Goal: Find specific page/section: Find specific page/section

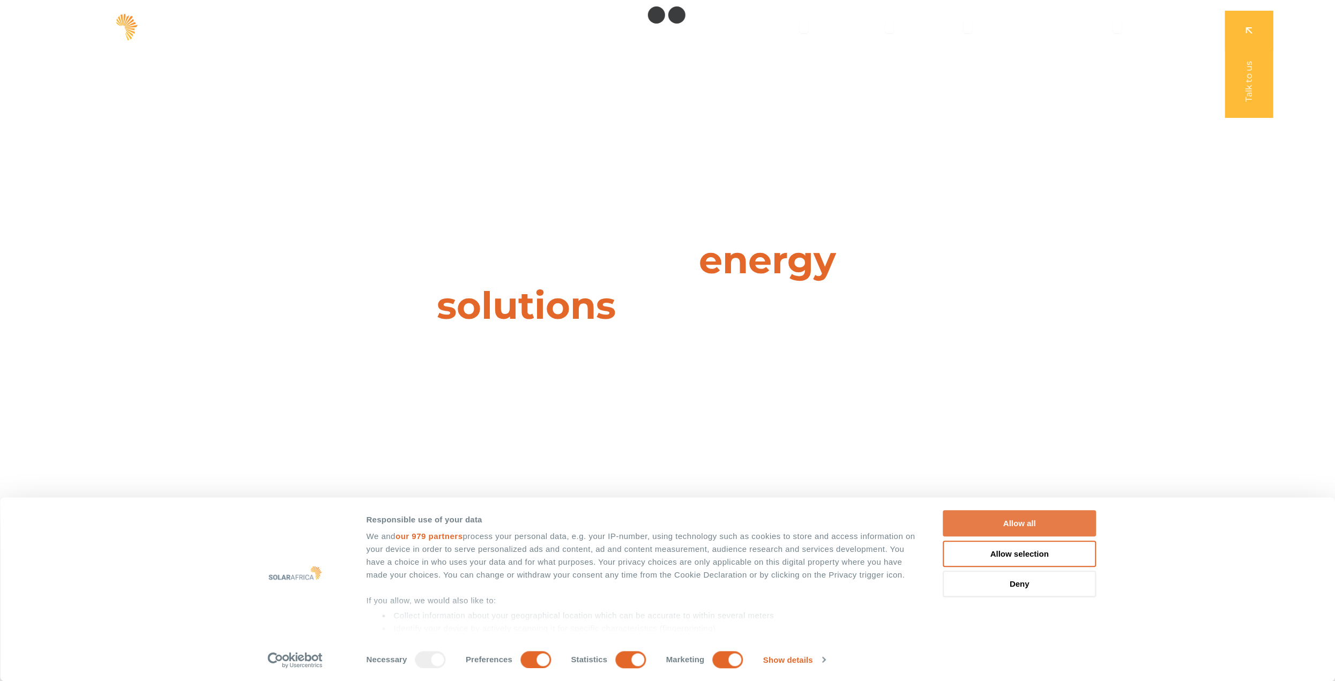
click at [1023, 521] on button "Allow all" at bounding box center [1019, 524] width 153 height 26
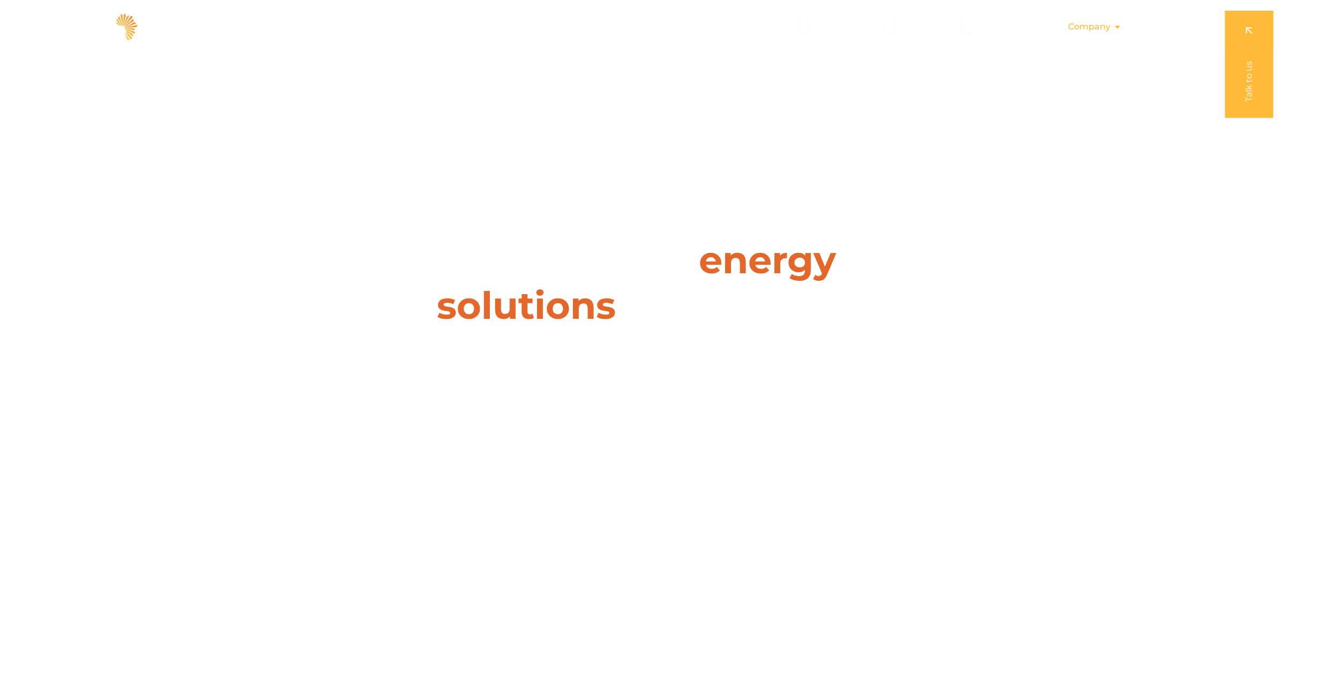
click at [1114, 27] on icon "Menu" at bounding box center [1117, 27] width 9 height 9
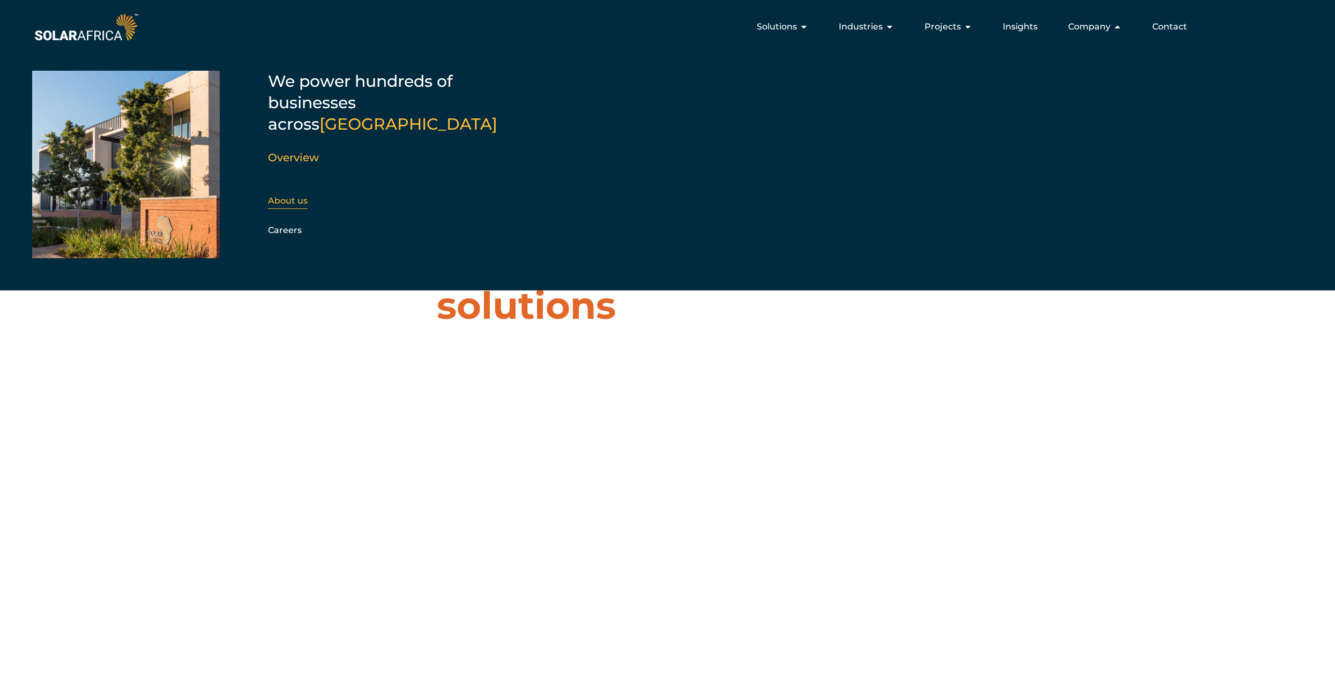
click at [280, 196] on link "About us" at bounding box center [288, 201] width 40 height 10
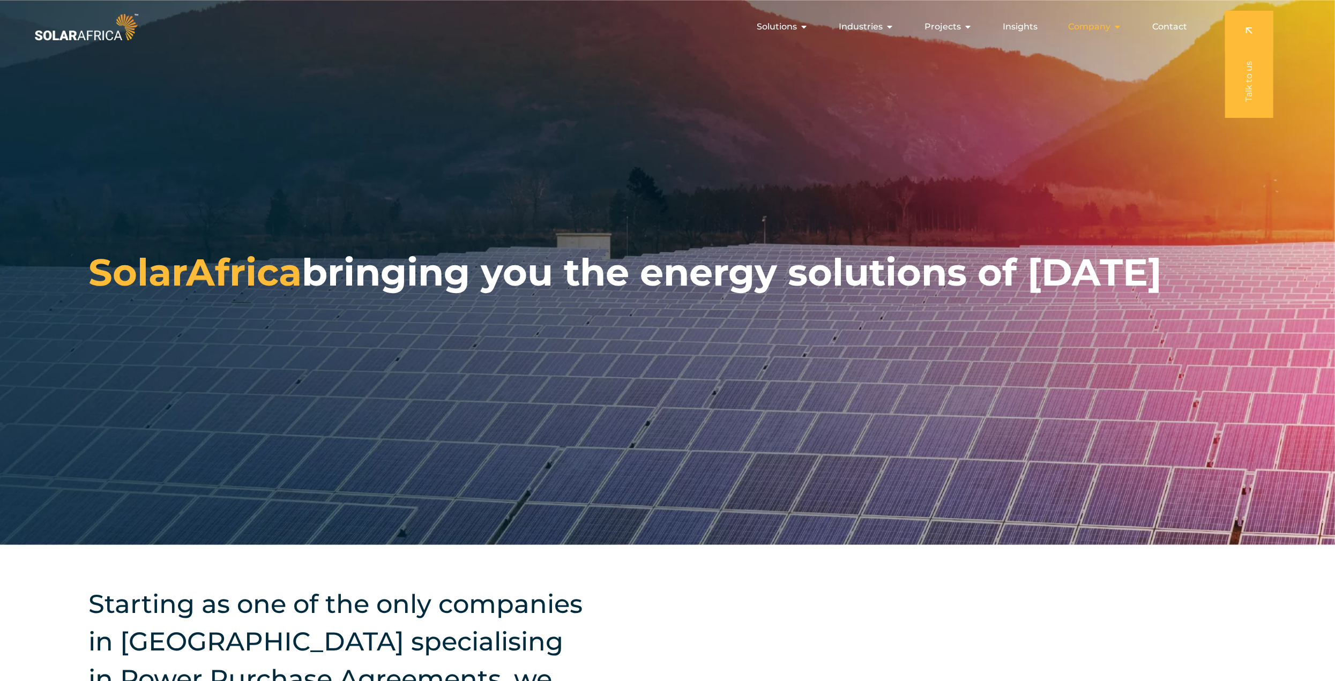
click at [1086, 29] on span "Company" at bounding box center [1089, 26] width 42 height 13
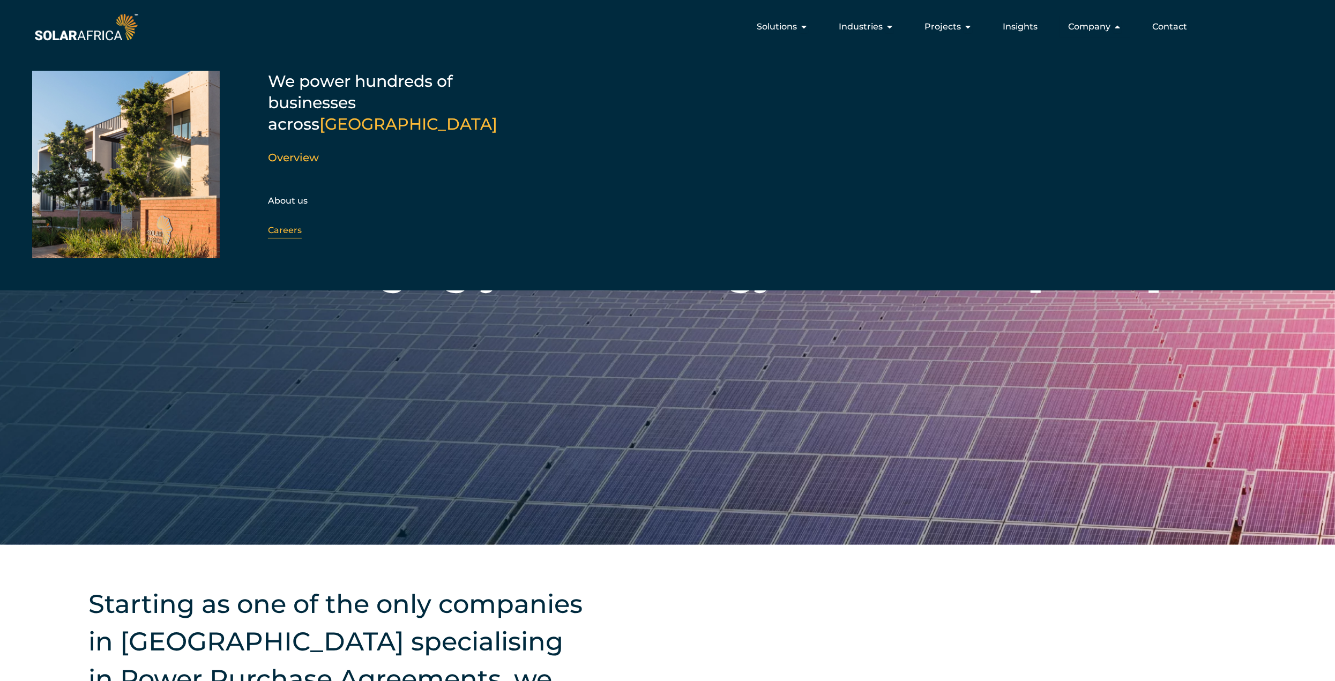
click at [277, 225] on link "Careers" at bounding box center [285, 230] width 34 height 10
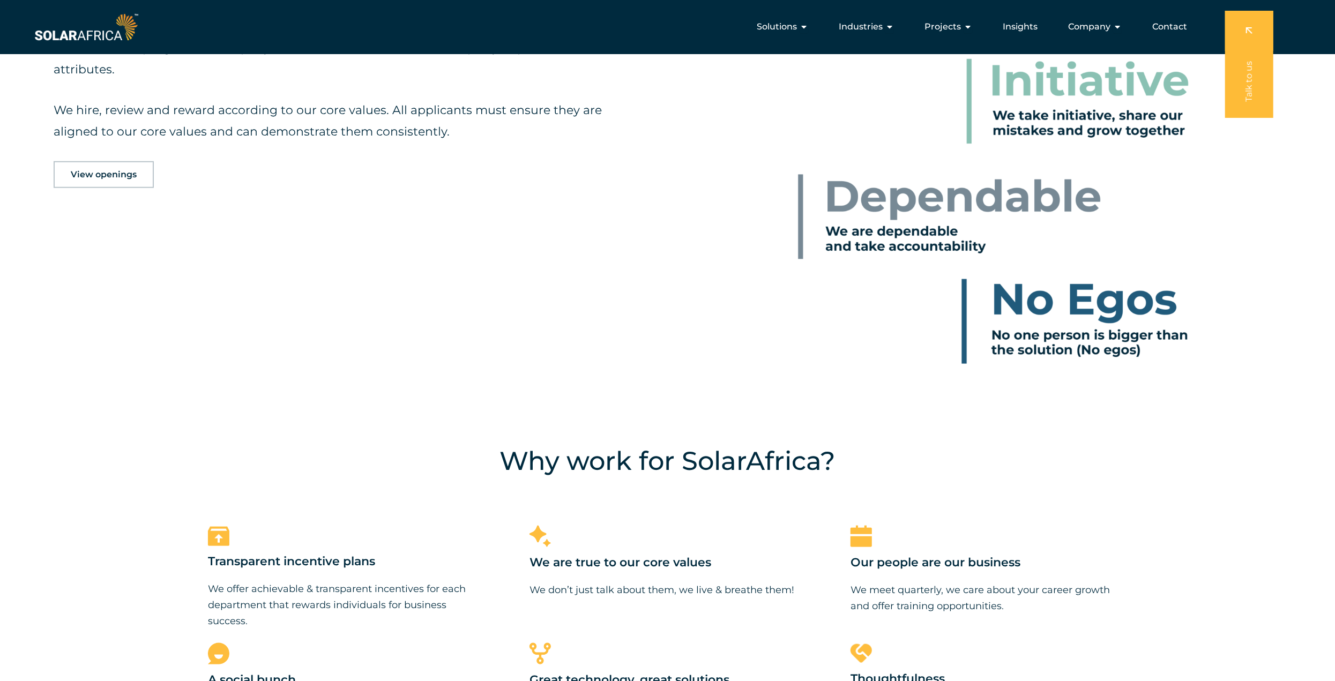
scroll to position [750, 0]
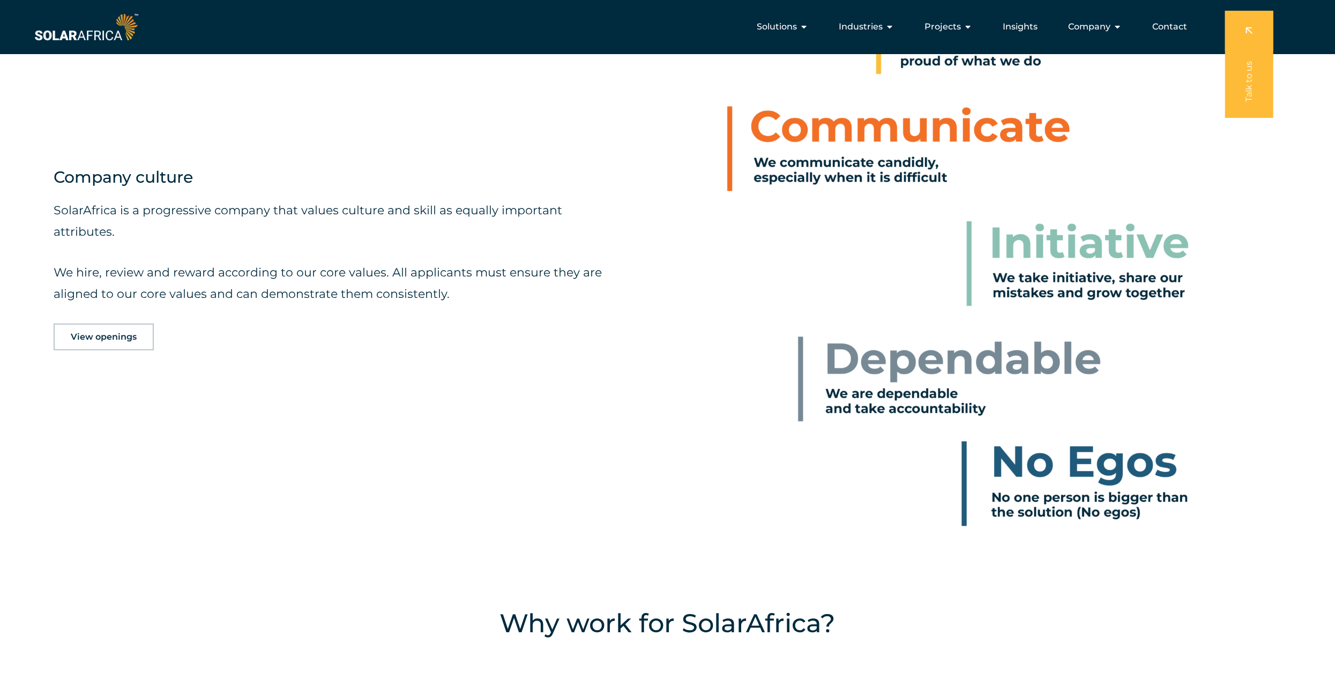
click at [92, 333] on span "View openings" at bounding box center [104, 337] width 66 height 9
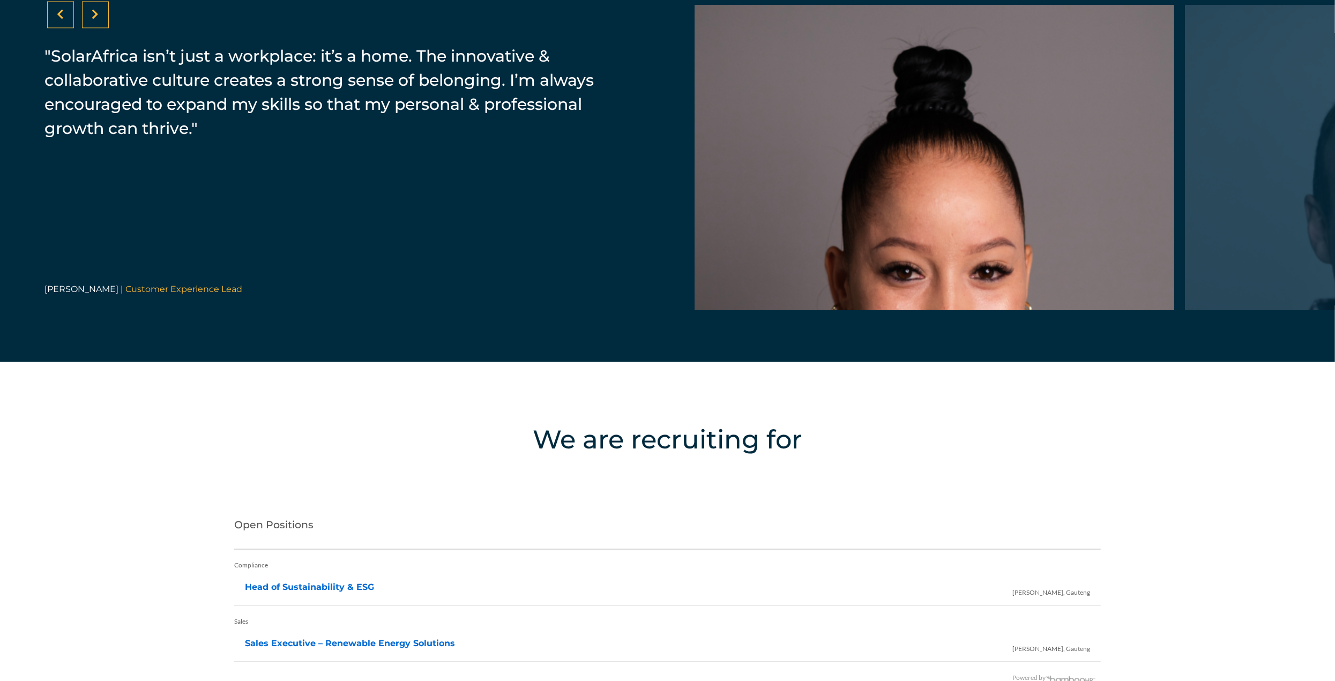
scroll to position [2388, 0]
